Goal: Task Accomplishment & Management: Complete application form

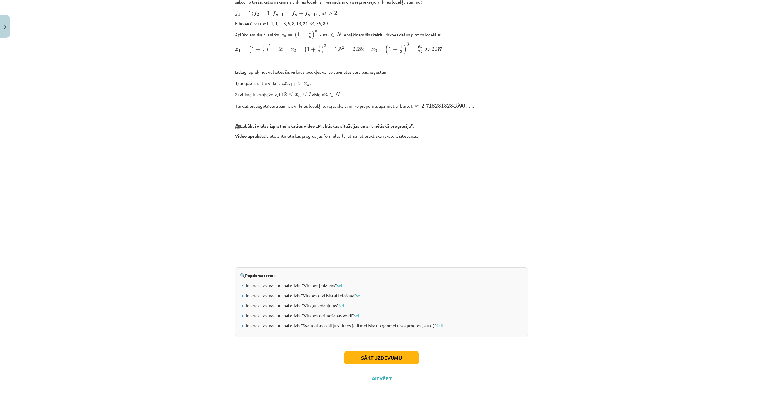
scroll to position [450, 0]
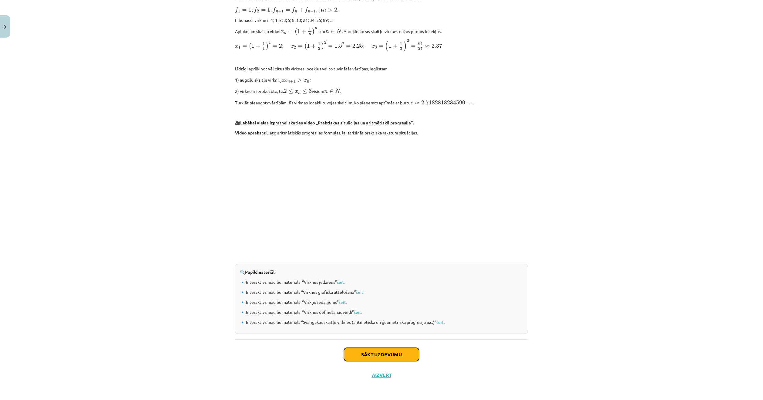
click at [375, 352] on button "Sākt uzdevumu" at bounding box center [381, 353] width 75 height 13
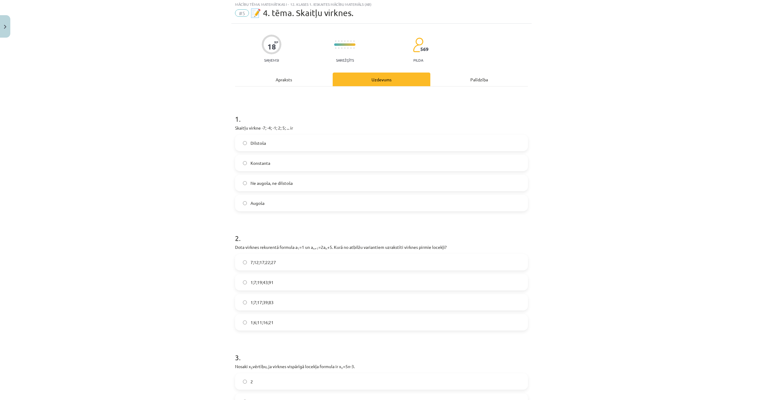
scroll to position [15, 0]
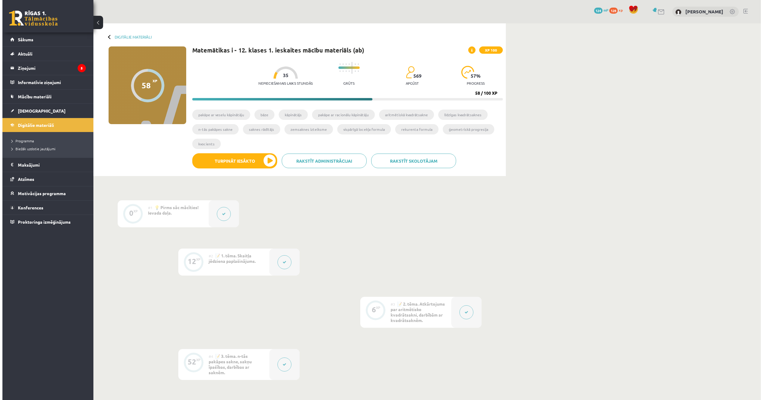
scroll to position [61, 0]
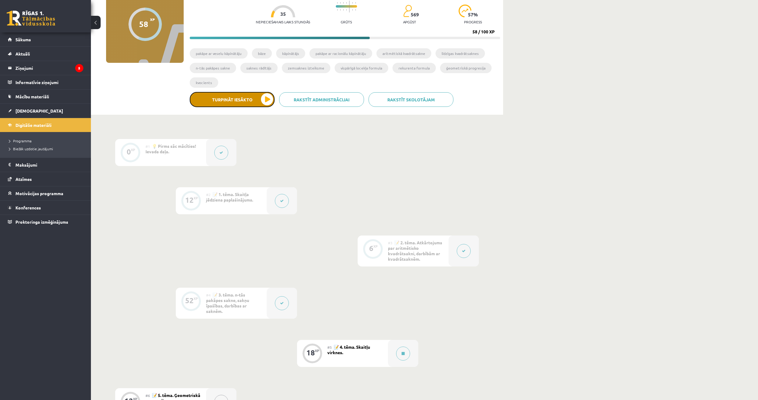
click at [238, 102] on button "Turpināt iesākto" at bounding box center [232, 99] width 85 height 15
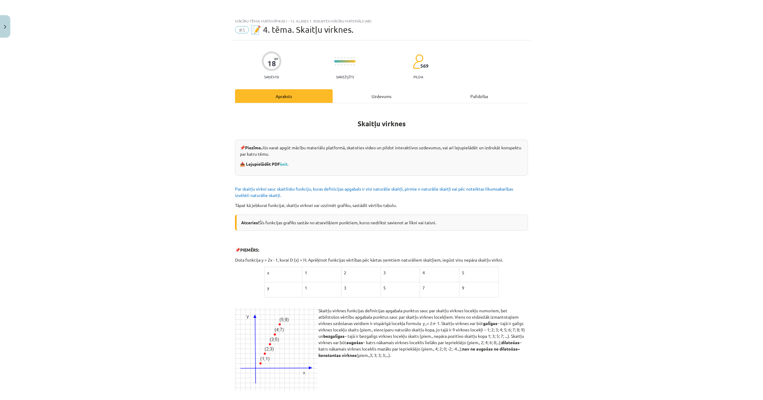
click at [360, 96] on div "Uzdevums" at bounding box center [382, 96] width 98 height 14
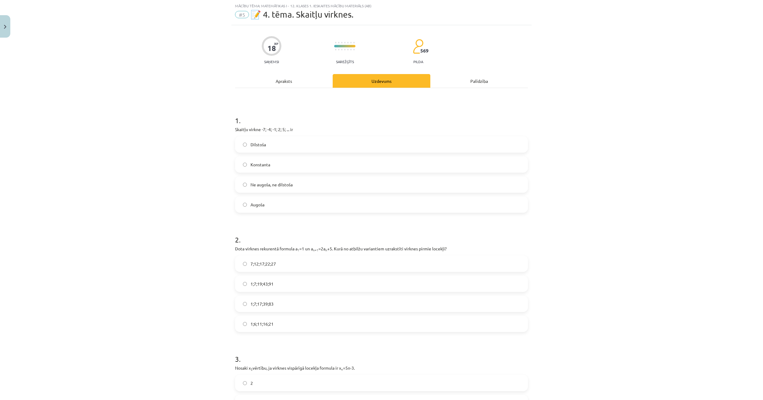
click at [289, 79] on div "Apraksts" at bounding box center [284, 81] width 98 height 14
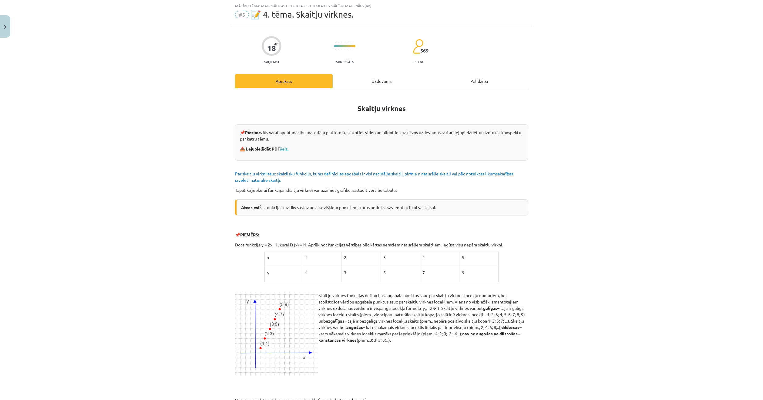
click at [475, 79] on div "Palīdzība" at bounding box center [479, 81] width 98 height 14
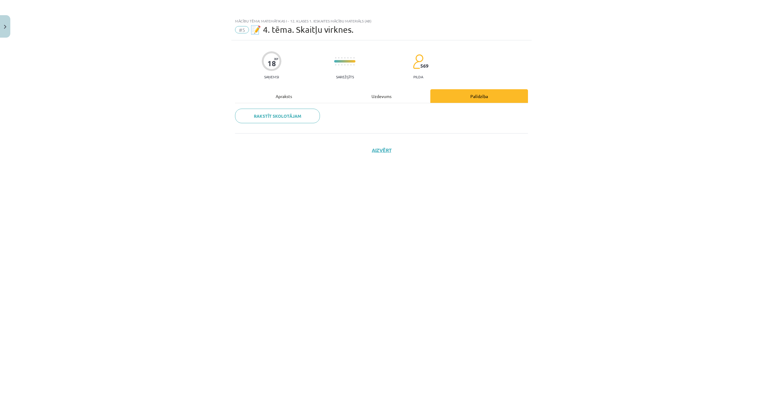
click at [286, 91] on div "Apraksts" at bounding box center [284, 96] width 98 height 14
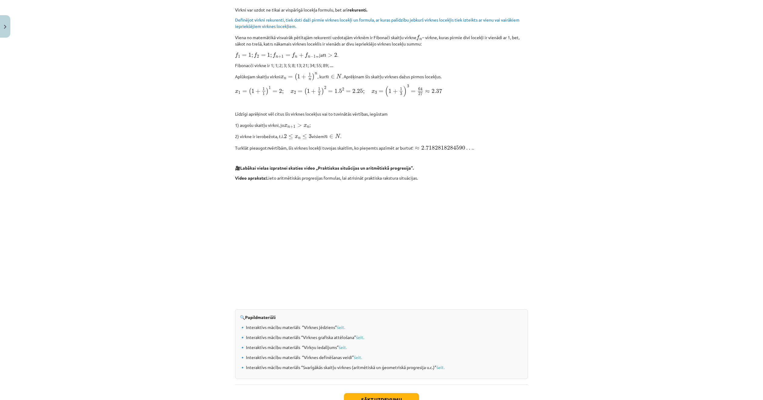
scroll to position [450, 0]
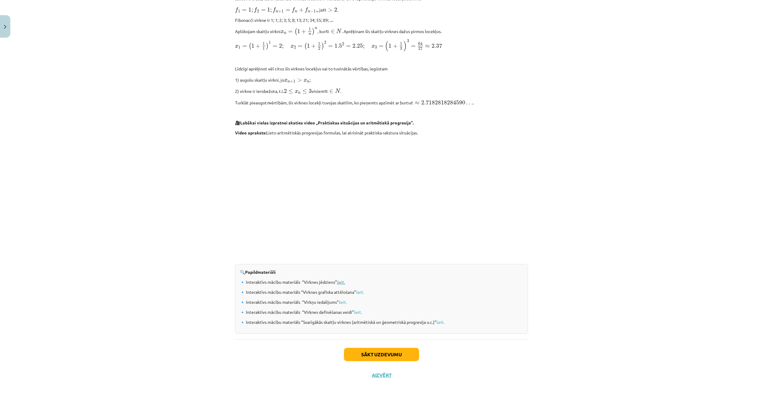
click at [343, 279] on link "šeit." at bounding box center [341, 281] width 8 height 5
click at [358, 312] on link "šeit." at bounding box center [358, 311] width 8 height 5
click at [343, 300] on link "šeit." at bounding box center [343, 301] width 8 height 5
click at [357, 349] on button "Sākt uzdevumu" at bounding box center [381, 353] width 75 height 13
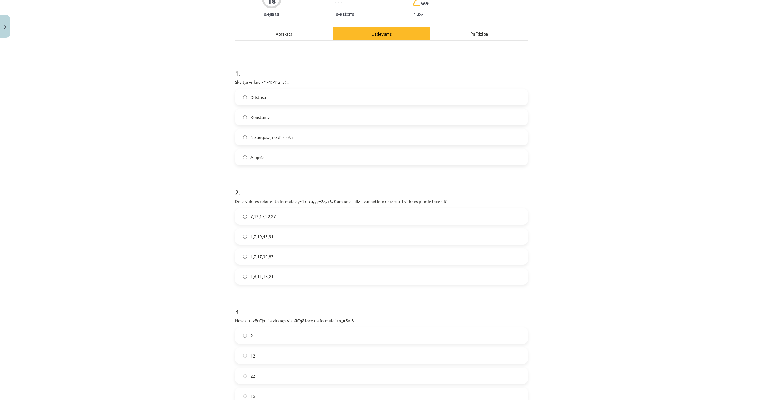
scroll to position [15, 0]
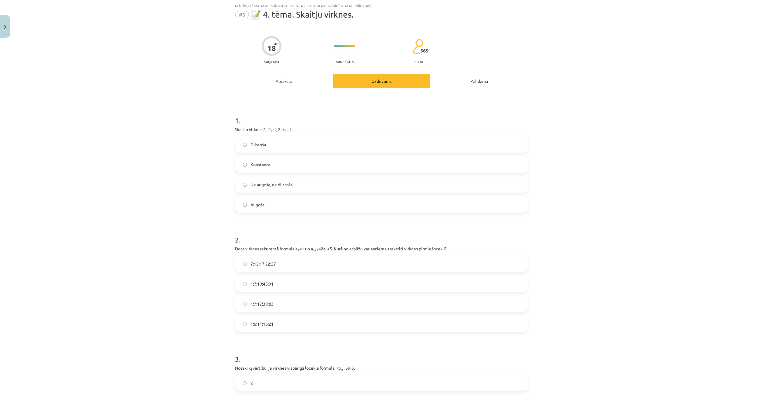
click at [271, 205] on label "Augoša" at bounding box center [382, 204] width 292 height 15
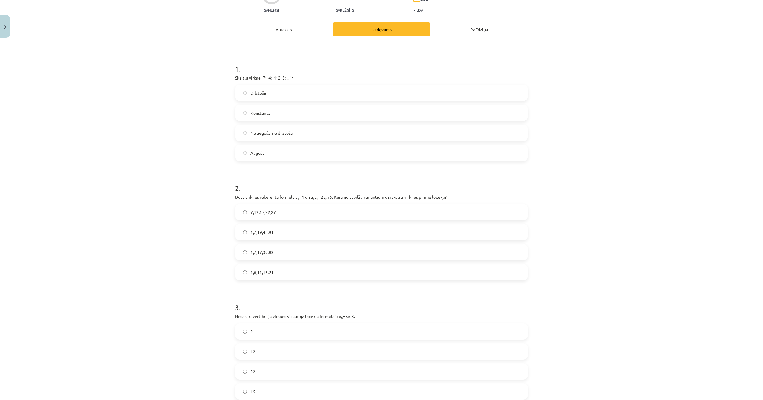
scroll to position [106, 0]
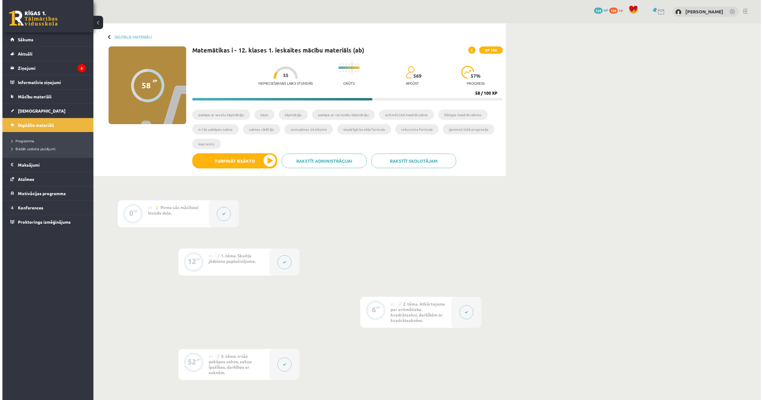
scroll to position [61, 0]
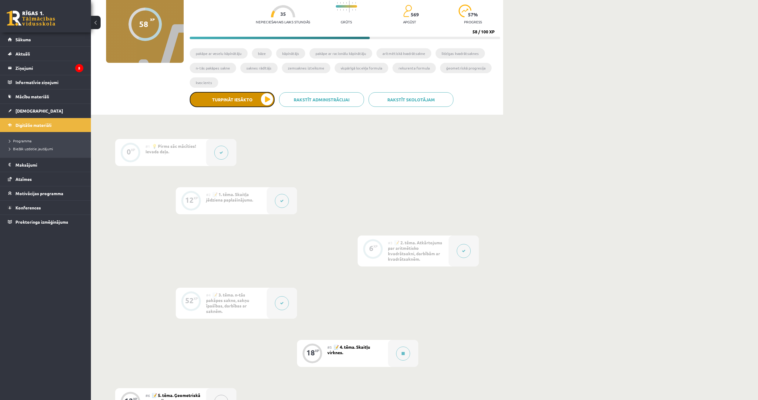
click at [246, 98] on button "Turpināt iesākto" at bounding box center [232, 99] width 85 height 15
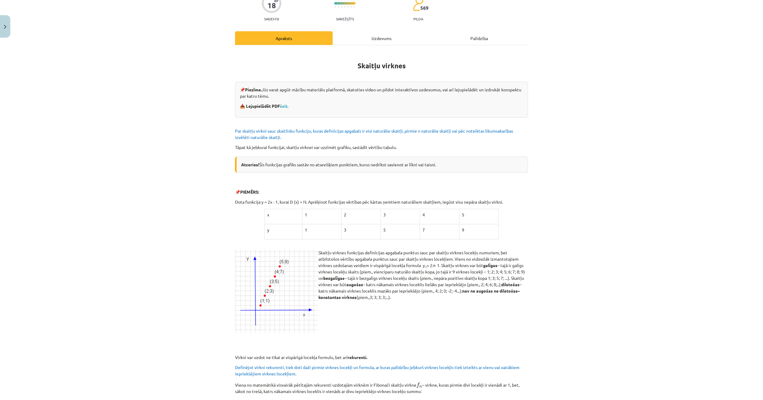
scroll to position [0, 0]
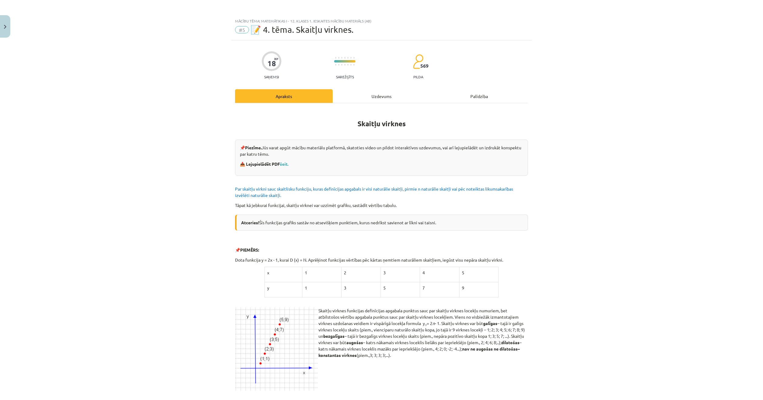
drag, startPoint x: 363, startPoint y: 93, endPoint x: 356, endPoint y: 93, distance: 7.6
click at [356, 93] on div "Uzdevums" at bounding box center [382, 96] width 98 height 14
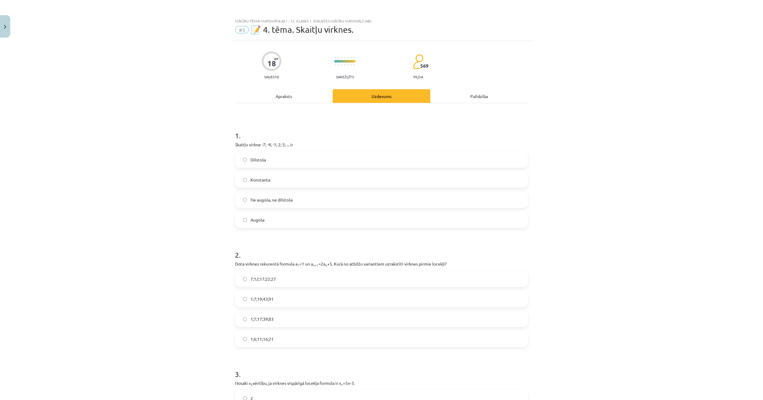
scroll to position [15, 0]
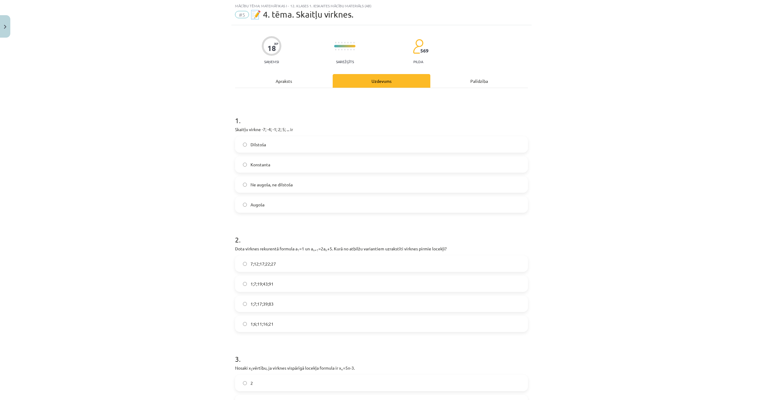
click at [268, 207] on label "Augoša" at bounding box center [382, 204] width 292 height 15
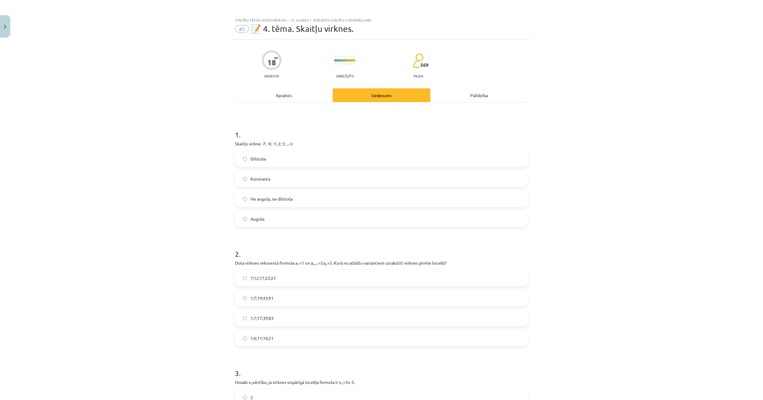
scroll to position [0, 0]
click at [280, 100] on div "Apraksts" at bounding box center [284, 96] width 98 height 14
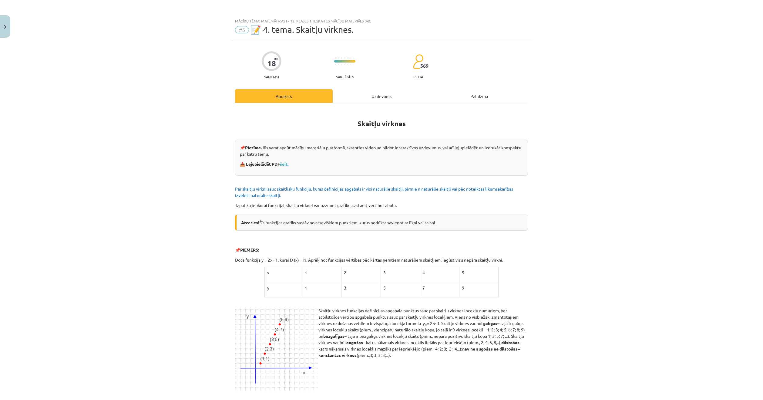
click at [361, 97] on div "Uzdevums" at bounding box center [382, 96] width 98 height 14
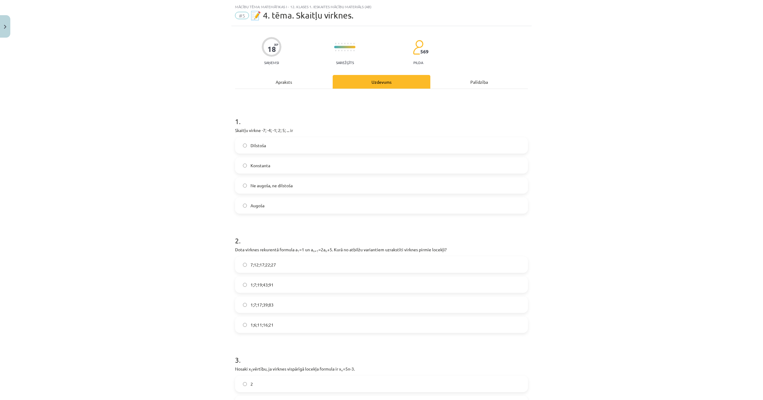
scroll to position [15, 0]
click at [285, 86] on div "Apraksts" at bounding box center [284, 81] width 98 height 14
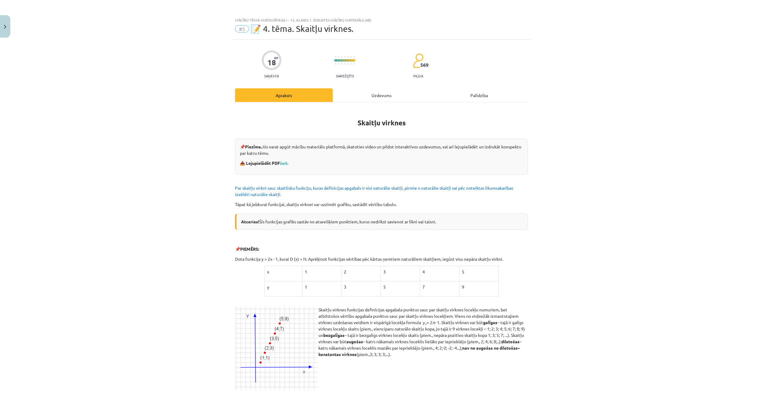
scroll to position [0, 0]
click at [373, 101] on div "Uzdevums" at bounding box center [382, 96] width 98 height 14
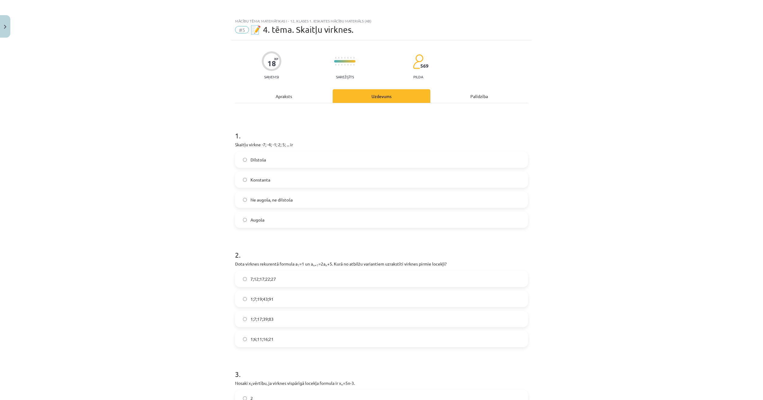
scroll to position [15, 0]
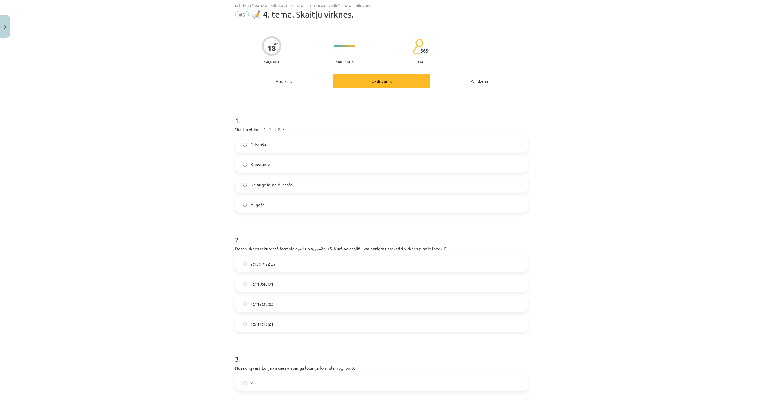
click at [300, 310] on label "1;7;17;39;83" at bounding box center [382, 303] width 292 height 15
click at [292, 285] on label "1;7;19;43;91" at bounding box center [382, 283] width 292 height 15
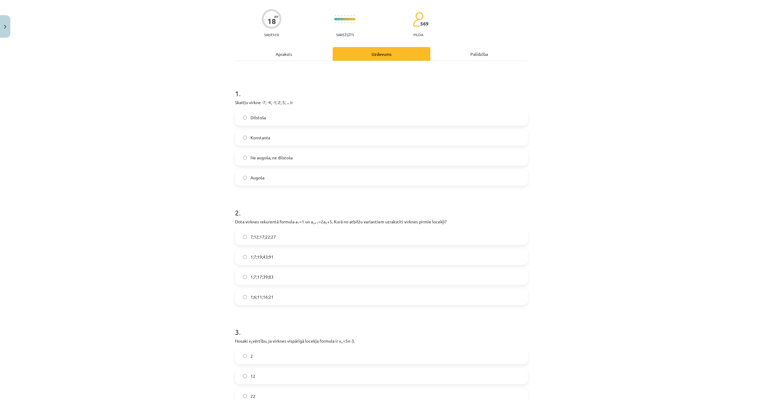
scroll to position [167, 0]
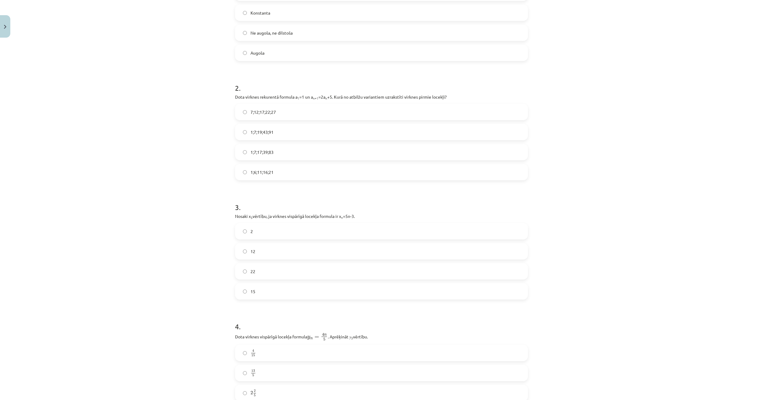
click at [250, 230] on span "2" at bounding box center [251, 231] width 2 height 6
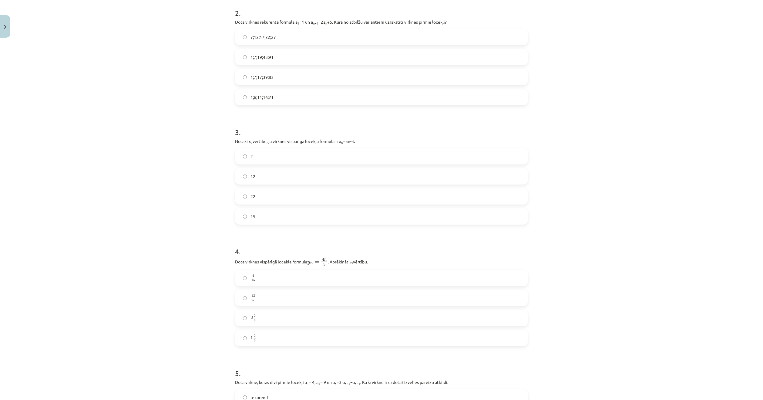
scroll to position [258, 0]
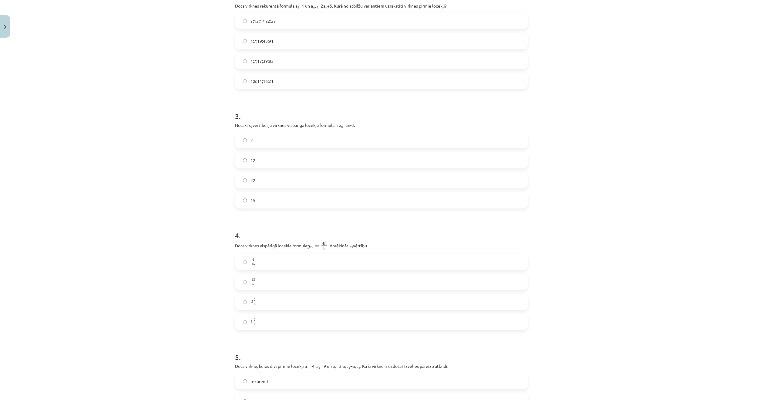
click at [309, 297] on label "2 2 5 2 2 5" at bounding box center [382, 301] width 292 height 15
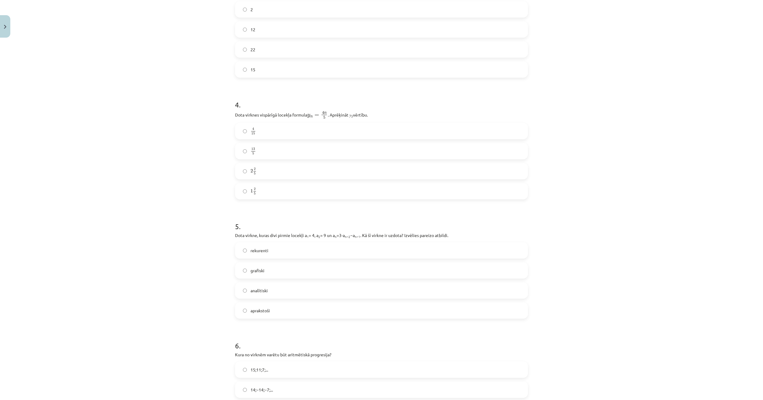
scroll to position [470, 0]
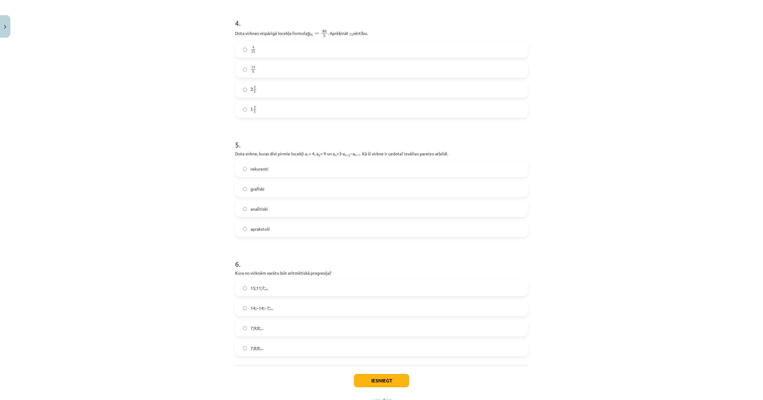
click at [276, 111] on label "1 2 5 1 2 5" at bounding box center [382, 109] width 292 height 15
click at [279, 211] on label "analītiski" at bounding box center [382, 208] width 292 height 15
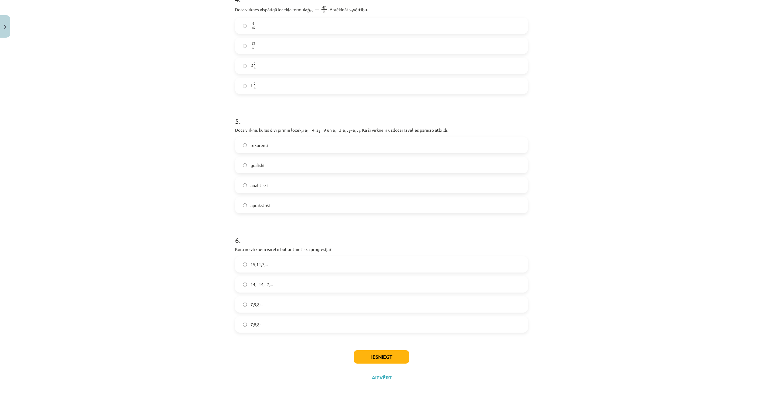
scroll to position [497, 0]
click at [291, 309] on div "7;9;8;..." at bounding box center [381, 301] width 293 height 16
click at [288, 302] on label "7;9;8;..." at bounding box center [382, 300] width 292 height 15
click at [374, 356] on button "Iesniegt" at bounding box center [381, 353] width 55 height 13
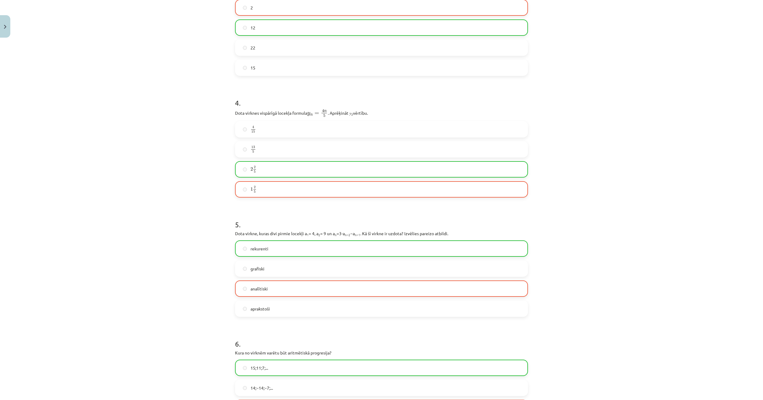
scroll to position [515, 0]
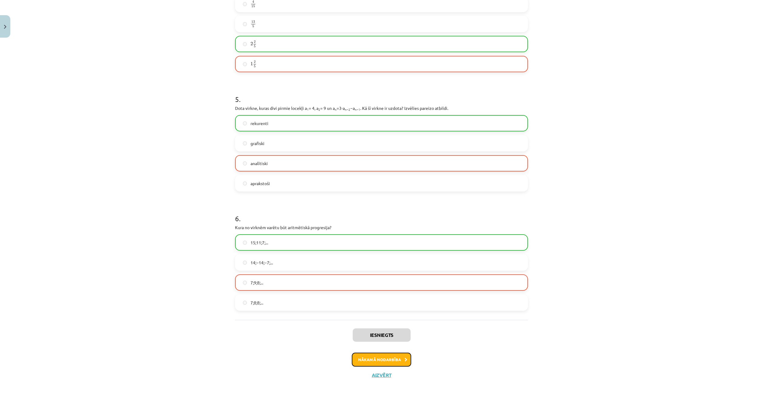
click at [399, 358] on button "Nākamā nodarbība" at bounding box center [381, 359] width 59 height 14
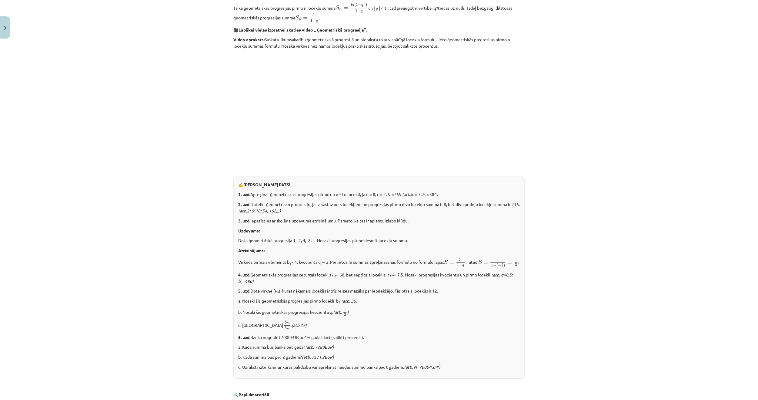
scroll to position [583, 0]
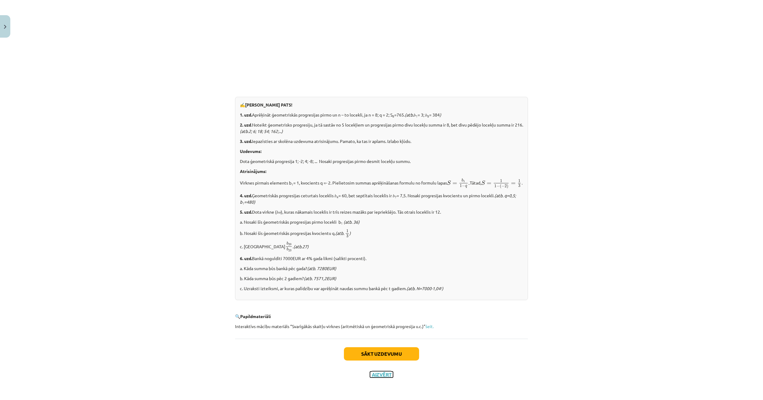
click at [381, 374] on button "Aizvērt" at bounding box center [381, 374] width 23 height 6
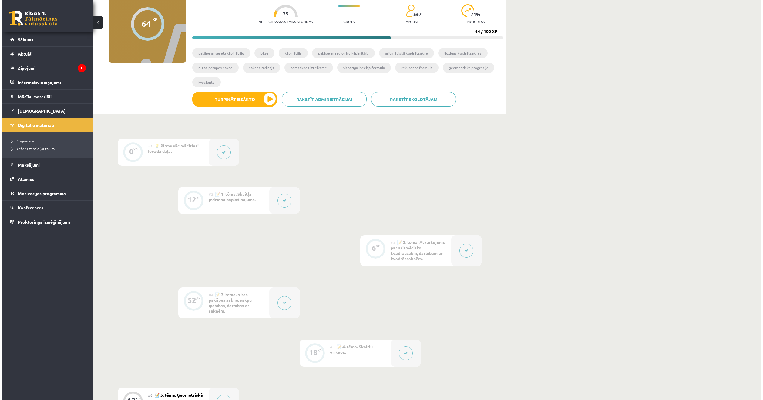
scroll to position [231, 0]
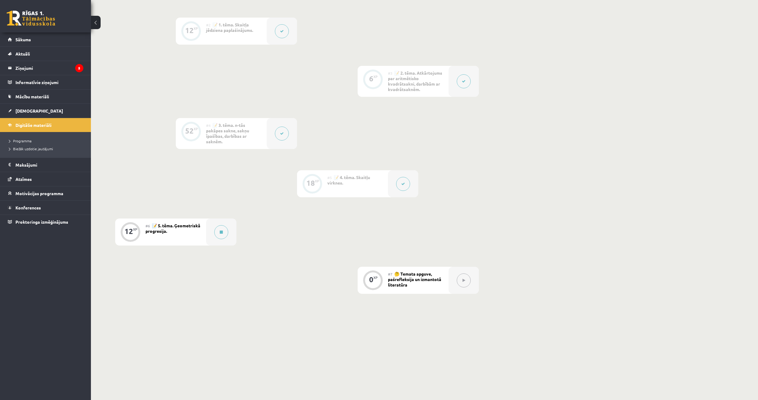
click at [345, 180] on div "#5 📝 4. tēma. Skaitļu virknes." at bounding box center [357, 183] width 61 height 27
click at [415, 181] on div at bounding box center [403, 183] width 30 height 27
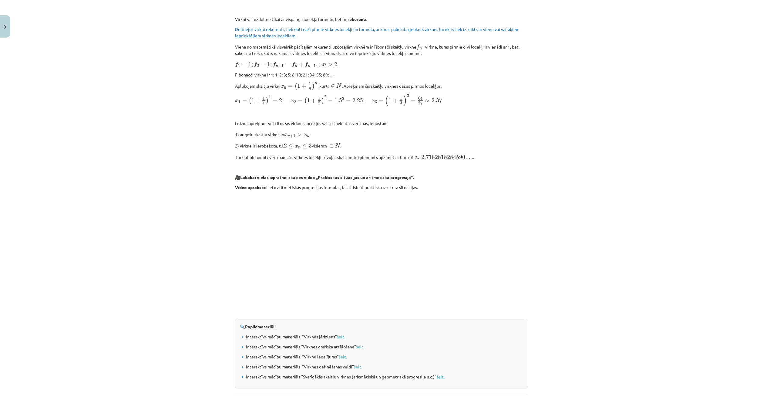
scroll to position [470, 0]
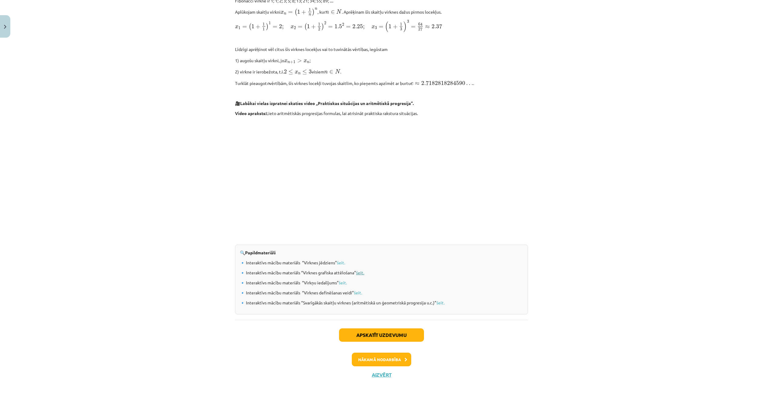
click at [361, 273] on link "šeit." at bounding box center [360, 272] width 8 height 5
